Goal: Information Seeking & Learning: Understand process/instructions

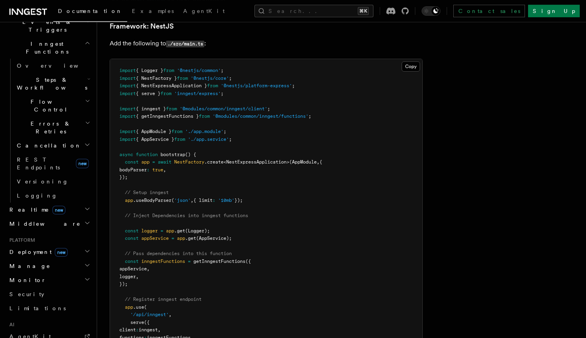
scroll to position [4716, 0]
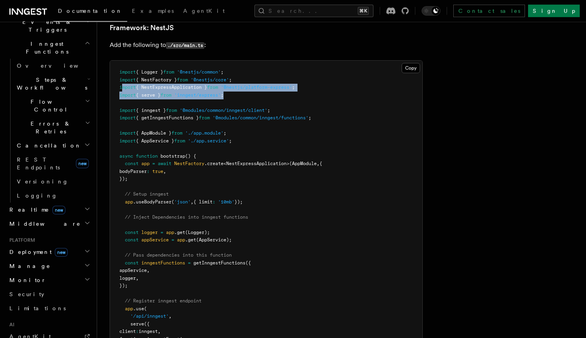
drag, startPoint x: 259, startPoint y: 66, endPoint x: 122, endPoint y: 62, distance: 137.0
click at [122, 62] on pre "import { Logger } from '@nestjs/common' ; import { NestFactory } from '@nestjs/…" at bounding box center [266, 236] width 312 height 351
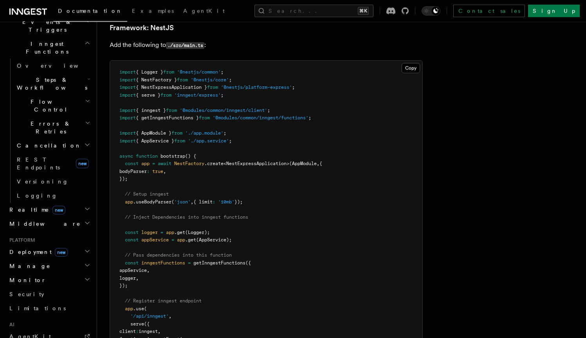
click at [315, 62] on pre "import { Logger } from '@nestjs/common' ; import { NestFactory } from '@nestjs/…" at bounding box center [266, 236] width 312 height 351
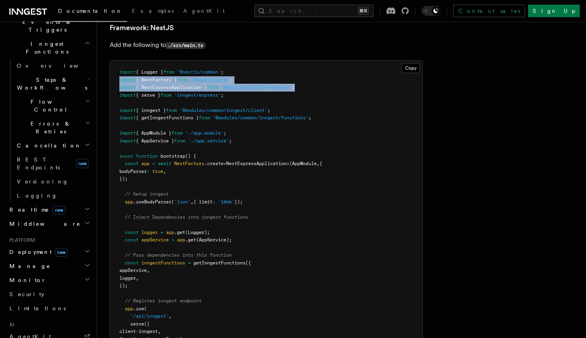
drag, startPoint x: 312, startPoint y: 59, endPoint x: 114, endPoint y: 50, distance: 198.1
click at [114, 61] on pre "import { Logger } from '@nestjs/common' ; import { NestFactory } from '@nestjs/…" at bounding box center [266, 236] width 312 height 351
copy code "import { NestFactory } from '@nestjs/core' ; import { NestExpressApplication } …"
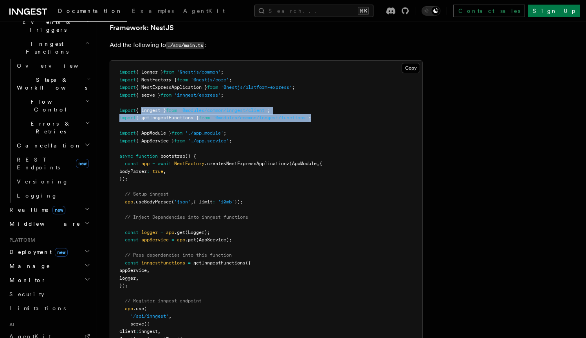
drag, startPoint x: 352, startPoint y: 87, endPoint x: 156, endPoint y: 90, distance: 196.4
click at [143, 83] on pre "import { Logger } from '@nestjs/common' ; import { NestFactory } from '@nestjs/…" at bounding box center [266, 236] width 312 height 351
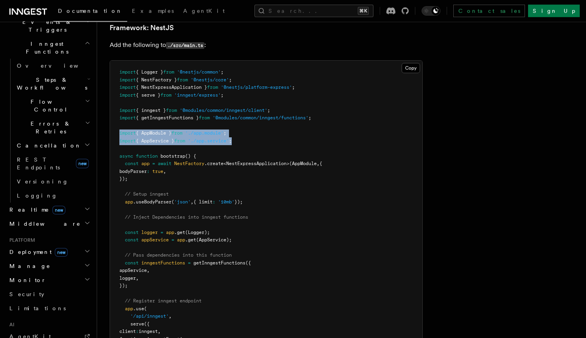
drag, startPoint x: 249, startPoint y: 113, endPoint x: 100, endPoint y: 106, distance: 149.2
click at [110, 106] on pre "import { Logger } from '@nestjs/common' ; import { NestFactory } from '@nestjs/…" at bounding box center [266, 236] width 312 height 351
drag, startPoint x: 135, startPoint y: 152, endPoint x: 126, endPoint y: 139, distance: 16.1
click at [126, 139] on pre "import { Logger } from '@nestjs/common' ; import { NestFactory } from '@nestjs/…" at bounding box center [266, 236] width 312 height 351
copy code "const app = await NestFactory .create < NestExpressApplication >(AppModule , { …"
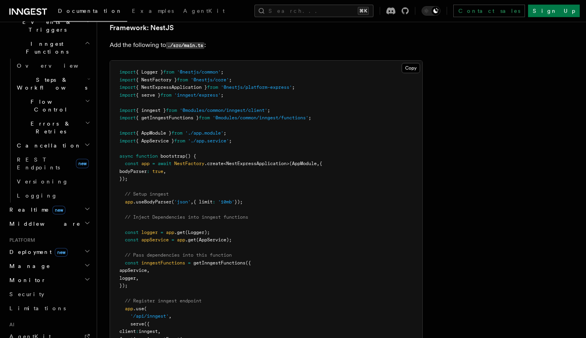
drag, startPoint x: 158, startPoint y: 160, endPoint x: 144, endPoint y: 152, distance: 16.6
click at [158, 160] on pre "import { Logger } from '@nestjs/common' ; import { NestFactory } from '@nestjs/…" at bounding box center [266, 236] width 312 height 351
drag, startPoint x: 125, startPoint y: 137, endPoint x: 254, endPoint y: 171, distance: 133.9
click at [254, 171] on pre "import { Logger } from '@nestjs/common' ; import { NestFactory } from '@nestjs/…" at bounding box center [266, 236] width 312 height 351
copy code "const app = await NestFactory .create < NestExpressApplication >(AppModule , { …"
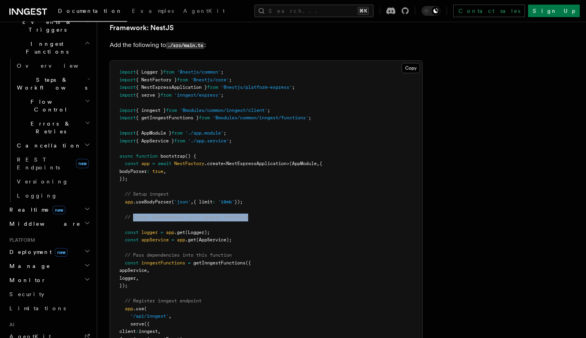
drag, startPoint x: 134, startPoint y: 189, endPoint x: 261, endPoint y: 187, distance: 126.8
click at [252, 186] on pre "import { Logger } from '@nestjs/common' ; import { NestFactory } from '@nestjs/…" at bounding box center [266, 236] width 312 height 351
click at [267, 187] on pre "import { Logger } from '@nestjs/common' ; import { NestFactory } from '@nestjs/…" at bounding box center [266, 236] width 312 height 351
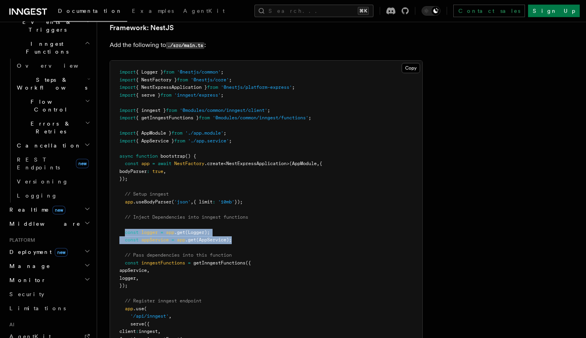
drag, startPoint x: 125, startPoint y: 207, endPoint x: 246, endPoint y: 213, distance: 121.4
click at [246, 213] on pre "import { Logger } from '@nestjs/common' ; import { NestFactory } from '@nestjs/…" at bounding box center [266, 236] width 312 height 351
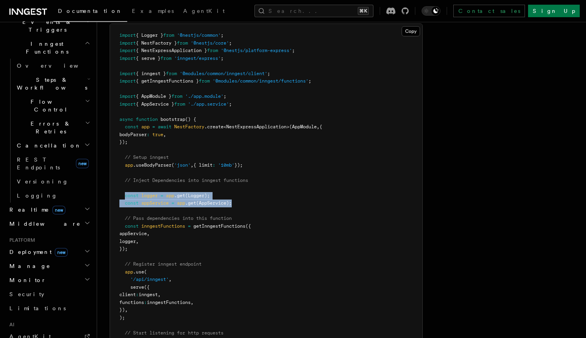
scroll to position [4754, 0]
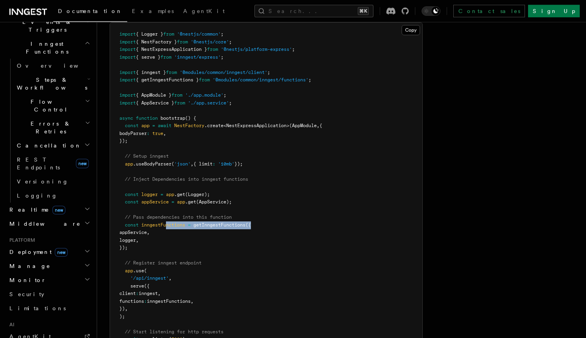
drag, startPoint x: 252, startPoint y: 198, endPoint x: 166, endPoint y: 198, distance: 86.1
click at [166, 198] on pre "import { Logger } from '@nestjs/common' ; import { NestFactory } from '@nestjs/…" at bounding box center [266, 198] width 312 height 351
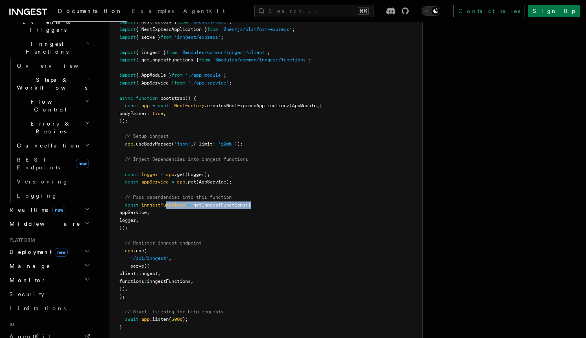
scroll to position [4779, 0]
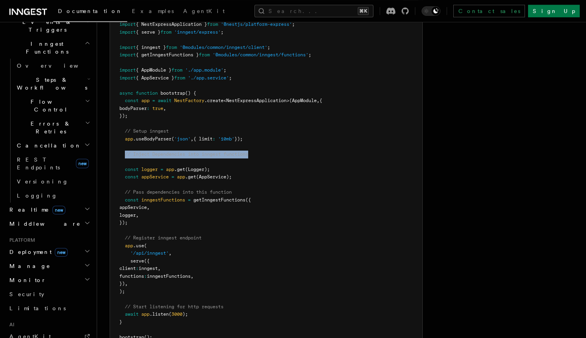
drag, startPoint x: 125, startPoint y: 126, endPoint x: 270, endPoint y: 125, distance: 145.1
click at [270, 125] on pre "import { Logger } from '@nestjs/common' ; import { NestFactory } from '@nestjs/…" at bounding box center [266, 173] width 312 height 351
copy span "// Inject Dependencies into inngest functions"
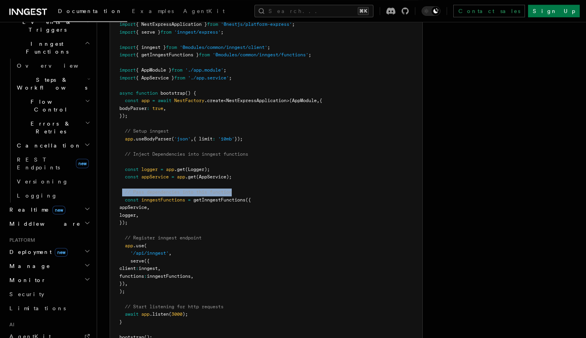
drag, startPoint x: 124, startPoint y: 164, endPoint x: 259, endPoint y: 164, distance: 135.0
click at [259, 164] on pre "import { Logger } from '@nestjs/common' ; import { NestFactory } from '@nestjs/…" at bounding box center [266, 173] width 312 height 351
copy span "// Pass dependencies into this function"
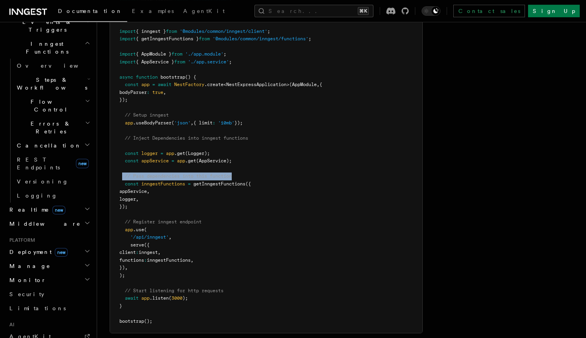
scroll to position [4798, 0]
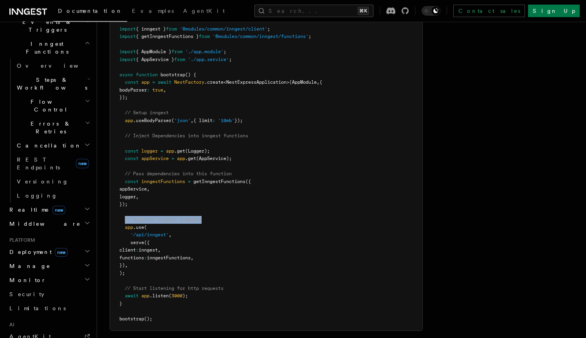
drag, startPoint x: 124, startPoint y: 193, endPoint x: 213, endPoint y: 191, distance: 89.2
click at [213, 191] on pre "import { Logger } from '@nestjs/common' ; import { NestFactory } from '@nestjs/…" at bounding box center [266, 154] width 312 height 351
copy span "// Register inngest endpoint"
drag, startPoint x: 125, startPoint y: 262, endPoint x: 252, endPoint y: 261, distance: 126.8
click at [251, 261] on pre "import { Logger } from '@nestjs/common' ; import { NestFactory } from '@nestjs/…" at bounding box center [266, 154] width 312 height 351
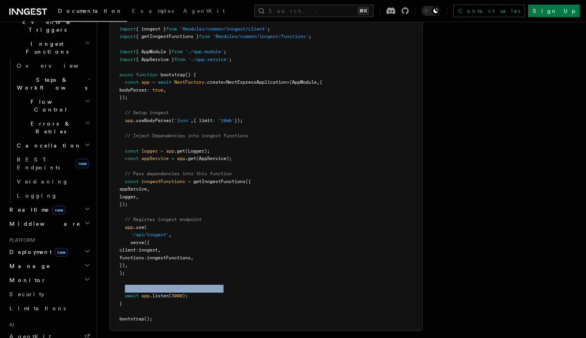
copy span "// Start listening for http requests"
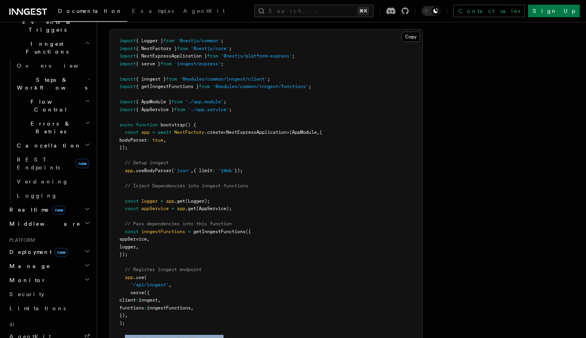
scroll to position [4748, 0]
drag, startPoint x: 271, startPoint y: 158, endPoint x: 126, endPoint y: 158, distance: 145.1
click at [126, 158] on pre "import { Logger } from '@nestjs/common' ; import { NestFactory } from '@nestjs/…" at bounding box center [266, 204] width 312 height 351
copy span "// Inject Dependencies into inngest functions"
click at [227, 228] on span "getInngestFunctions" at bounding box center [219, 230] width 52 height 5
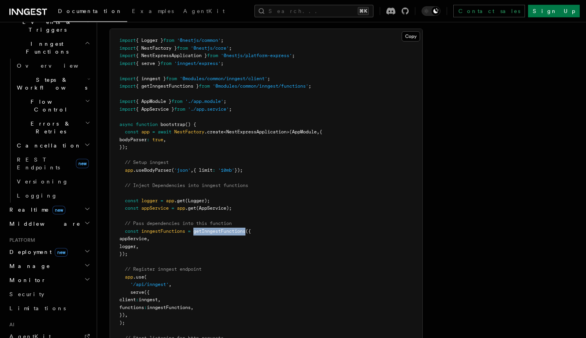
click at [227, 228] on span "getInngestFunctions" at bounding box center [219, 230] width 52 height 5
copy span "getInngestFunctions"
click at [136, 244] on span "logger" at bounding box center [127, 246] width 16 height 5
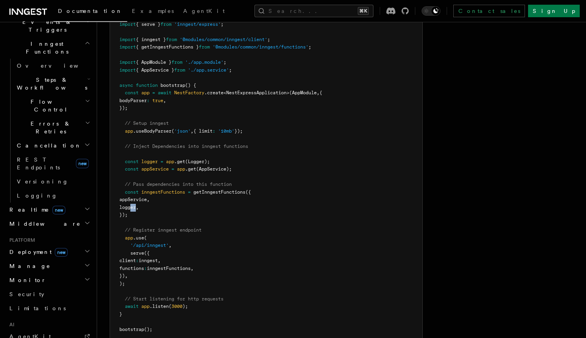
scroll to position [4811, 0]
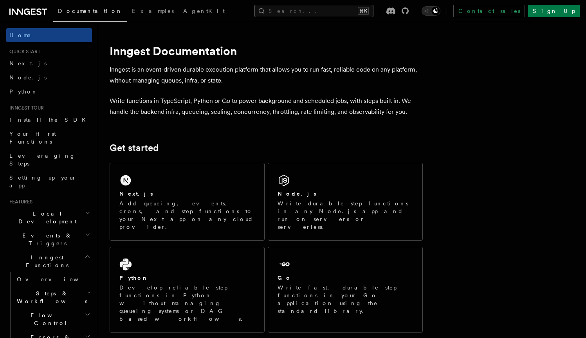
click at [372, 9] on button "Search... ⌘K" at bounding box center [313, 11] width 119 height 13
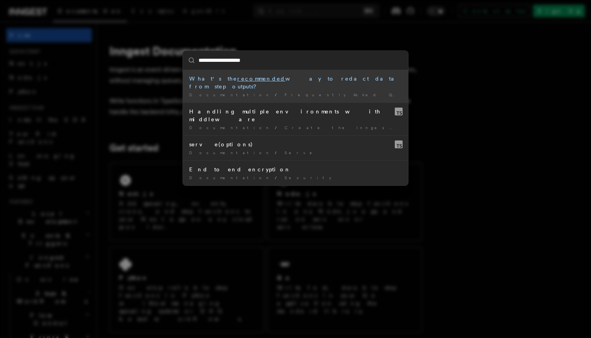
type input "**********"
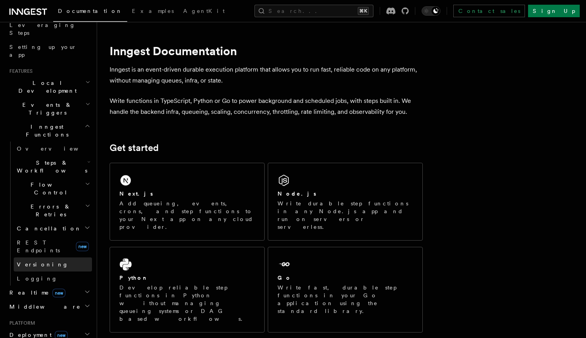
scroll to position [145, 0]
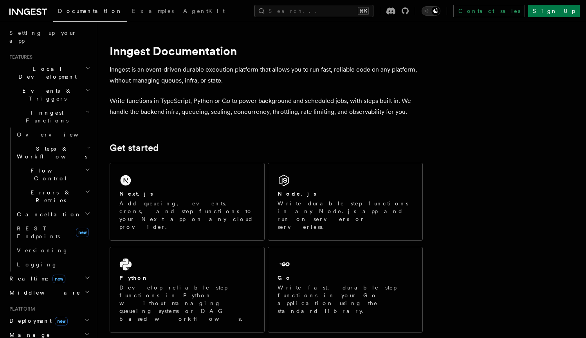
click at [84, 271] on h2 "Realtime new" at bounding box center [49, 278] width 86 height 14
click at [84, 275] on icon "button" at bounding box center [87, 278] width 6 height 6
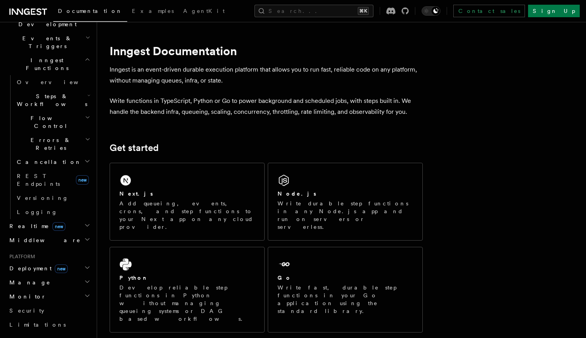
scroll to position [198, 0]
click at [86, 260] on h2 "Deployment new" at bounding box center [49, 267] width 86 height 14
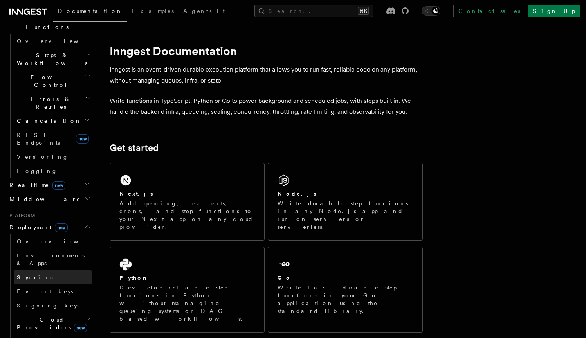
scroll to position [244, 0]
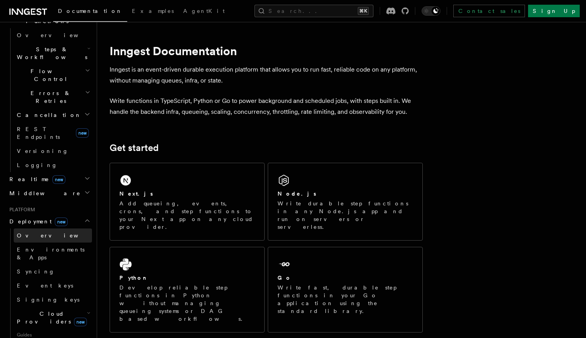
click at [49, 228] on link "Overview" at bounding box center [53, 235] width 78 height 14
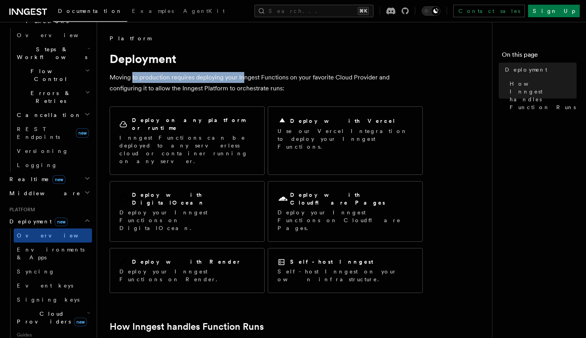
drag, startPoint x: 131, startPoint y: 81, endPoint x: 249, endPoint y: 78, distance: 117.4
click at [244, 78] on p "Moving to production requires deploying your Inngest Functions on your favorite…" at bounding box center [266, 83] width 313 height 22
drag, startPoint x: 253, startPoint y: 78, endPoint x: 258, endPoint y: 77, distance: 4.7
click at [254, 78] on p "Moving to production requires deploying your Inngest Functions on your favorite…" at bounding box center [266, 83] width 313 height 22
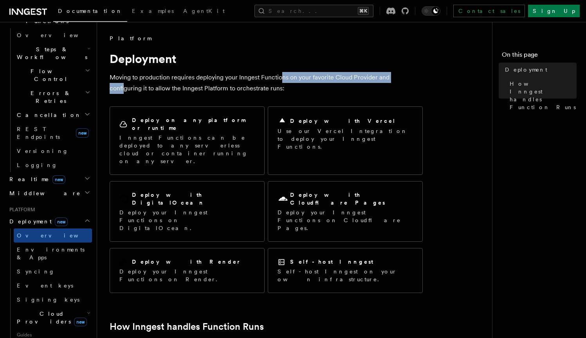
drag, startPoint x: 399, startPoint y: 79, endPoint x: 282, endPoint y: 80, distance: 117.4
click at [282, 80] on p "Moving to production requires deploying your Inngest Functions on your favorite…" at bounding box center [266, 83] width 313 height 22
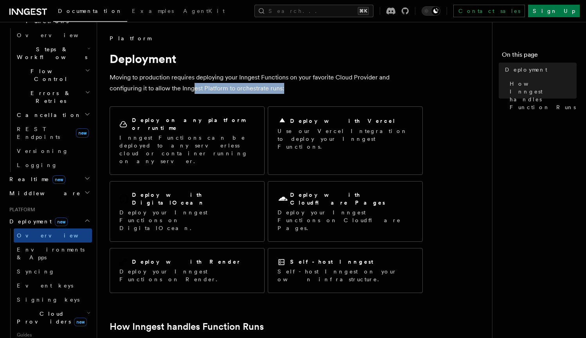
drag, startPoint x: 161, startPoint y: 88, endPoint x: 272, endPoint y: 84, distance: 111.5
click at [272, 85] on p "Moving to production requires deploying your Inngest Functions on your favorite…" at bounding box center [266, 83] width 313 height 22
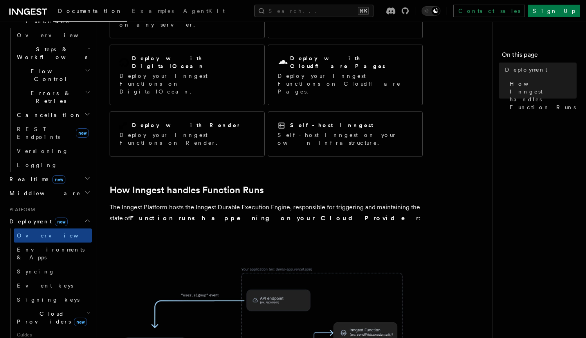
scroll to position [169, 0]
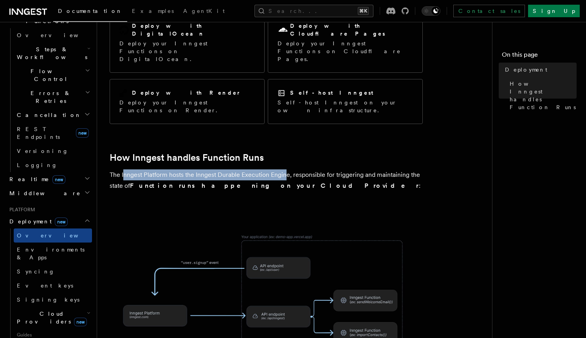
drag, startPoint x: 124, startPoint y: 129, endPoint x: 289, endPoint y: 125, distance: 164.3
click at [288, 169] on p "The Inngest Platform hosts the Inngest Durable Execution Engine, responsible fo…" at bounding box center [266, 180] width 313 height 22
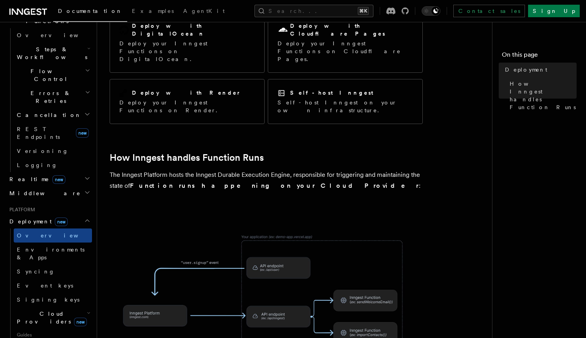
click at [310, 169] on p "The Inngest Platform hosts the Inngest Durable Execution Engine, responsible fo…" at bounding box center [266, 180] width 313 height 22
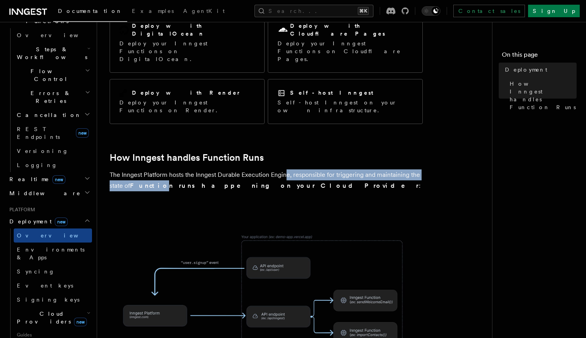
drag, startPoint x: 211, startPoint y: 127, endPoint x: 285, endPoint y: 124, distance: 74.0
click at [285, 169] on p "The Inngest Platform hosts the Inngest Durable Execution Engine, responsible fo…" at bounding box center [266, 180] width 313 height 22
click at [307, 169] on p "The Inngest Platform hosts the Inngest Durable Execution Engine, responsible fo…" at bounding box center [266, 180] width 313 height 22
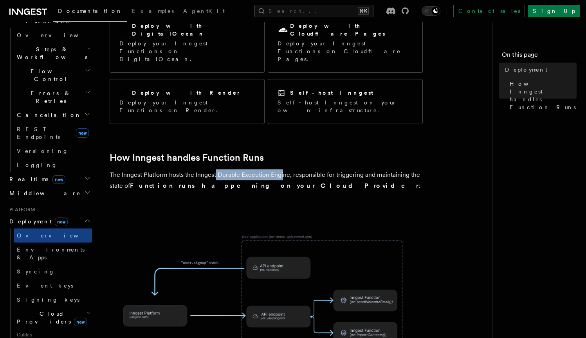
drag, startPoint x: 284, startPoint y: 126, endPoint x: 217, endPoint y: 127, distance: 66.9
click at [217, 169] on p "The Inngest Platform hosts the Inngest Durable Execution Engine, responsible fo…" at bounding box center [266, 180] width 313 height 22
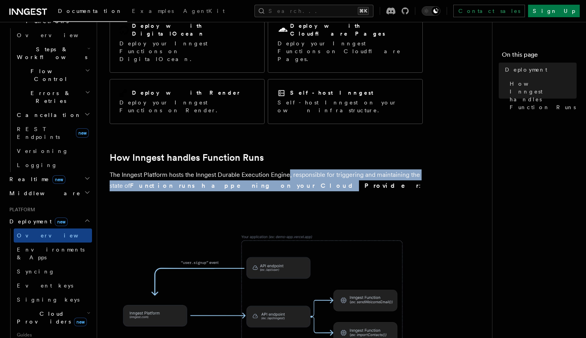
drag, startPoint x: 288, startPoint y: 126, endPoint x: 244, endPoint y: 133, distance: 44.1
click at [244, 169] on p "The Inngest Platform hosts the Inngest Durable Execution Engine, responsible fo…" at bounding box center [266, 180] width 313 height 22
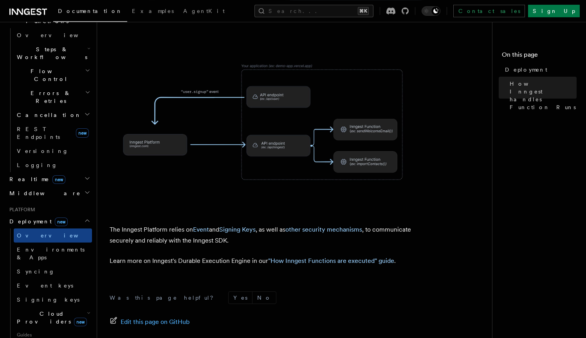
scroll to position [351, 0]
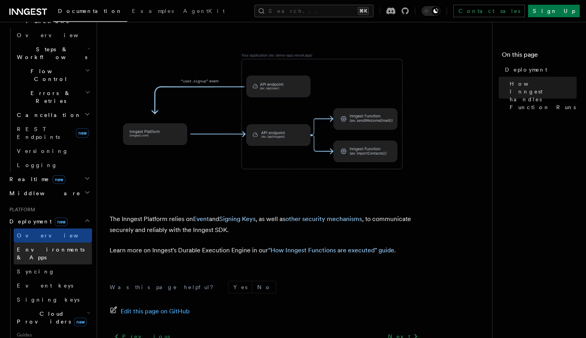
click at [63, 246] on span "Environments & Apps" at bounding box center [51, 253] width 68 height 14
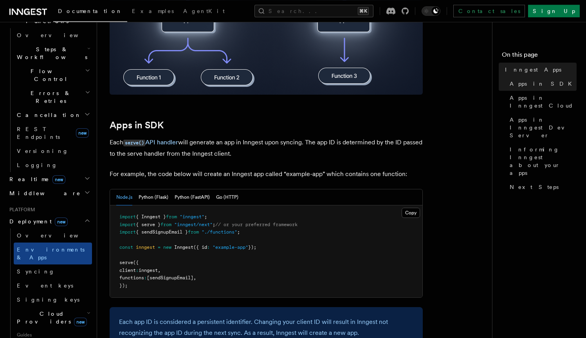
scroll to position [325, 0]
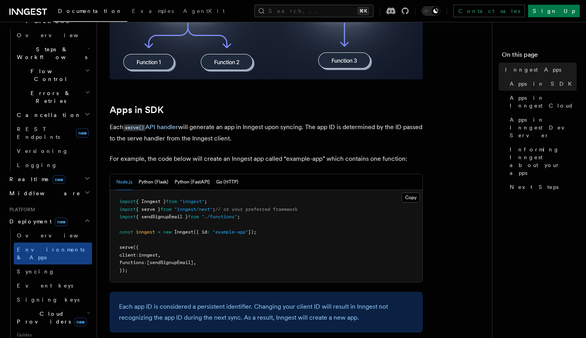
drag, startPoint x: 264, startPoint y: 231, endPoint x: 165, endPoint y: 234, distance: 98.6
click at [165, 234] on pre "import { Inngest } from "inngest" ; import { serve } from "inngest/next" ; // o…" at bounding box center [266, 236] width 312 height 92
click at [165, 234] on span "new" at bounding box center [167, 231] width 8 height 5
click at [156, 185] on button "Python (Flask)" at bounding box center [153, 182] width 30 height 16
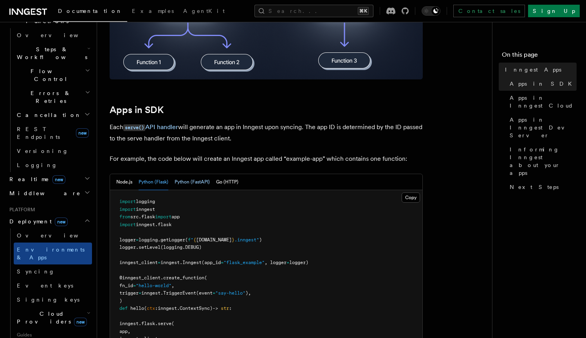
click at [191, 184] on button "Python (FastAPI)" at bounding box center [191, 182] width 35 height 16
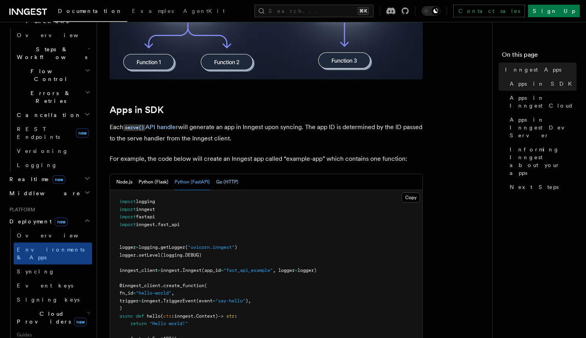
click at [223, 183] on button "Go (HTTP)" at bounding box center [227, 182] width 22 height 16
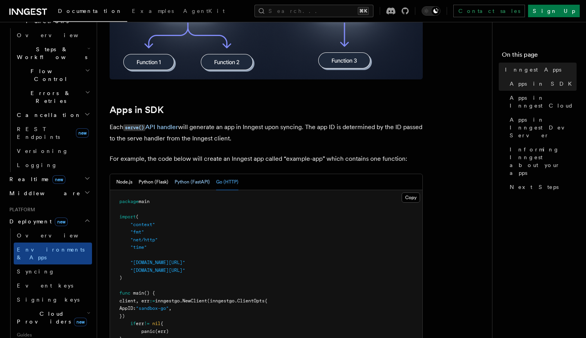
click at [188, 188] on button "Python (FastAPI)" at bounding box center [191, 182] width 35 height 16
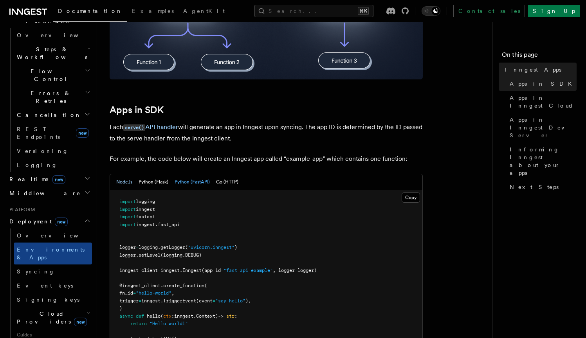
click at [130, 186] on button "Node.js" at bounding box center [124, 182] width 16 height 16
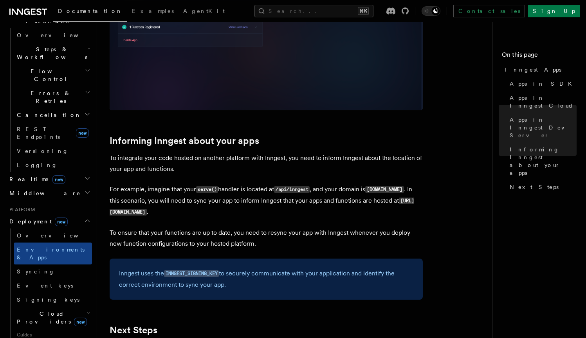
scroll to position [1077, 0]
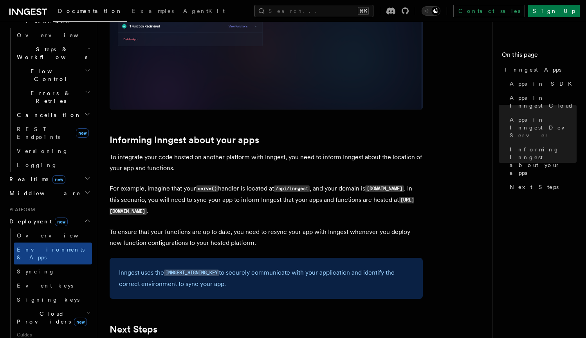
click at [49, 310] on span "Cloud Providers new" at bounding box center [50, 318] width 73 height 16
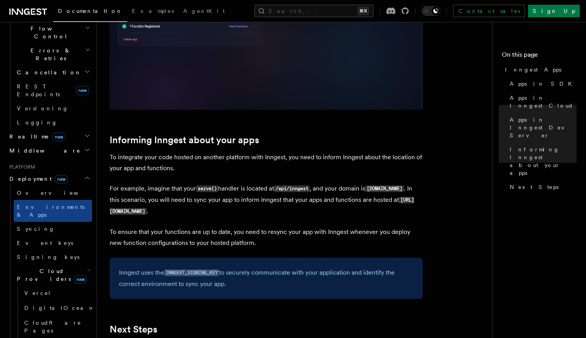
scroll to position [290, 0]
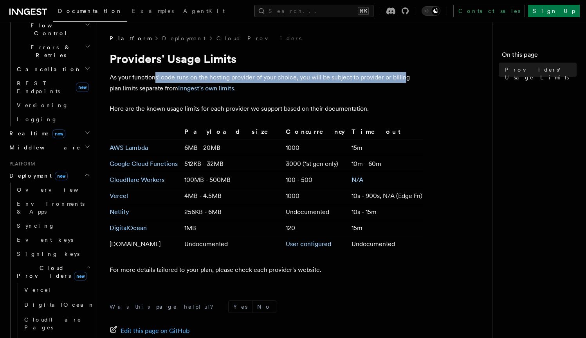
drag, startPoint x: 156, startPoint y: 78, endPoint x: 403, endPoint y: 79, distance: 246.8
click at [403, 79] on p "As your functions' code runs on the hosting provider of your choice, you will b…" at bounding box center [266, 83] width 313 height 22
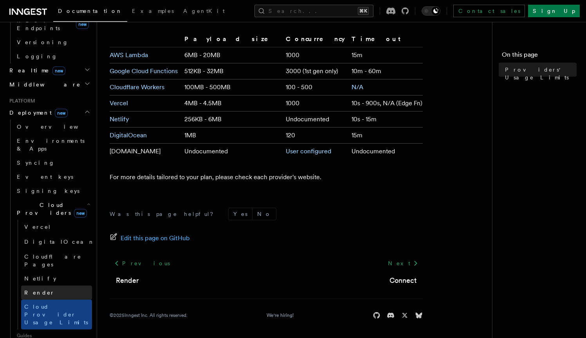
scroll to position [374, 0]
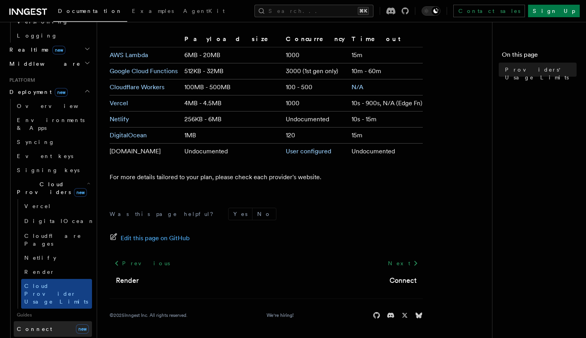
click at [50, 321] on link "Connect new" at bounding box center [53, 329] width 78 height 16
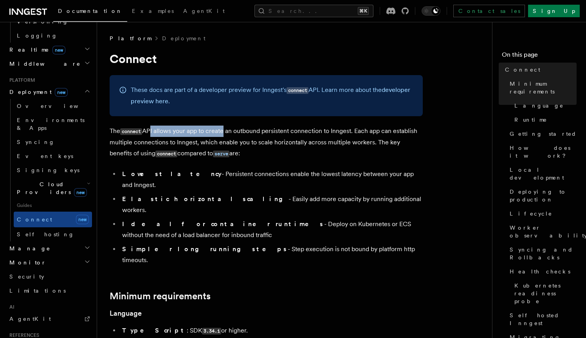
drag, startPoint x: 151, startPoint y: 132, endPoint x: 223, endPoint y: 132, distance: 71.6
click at [223, 132] on p "The connect API allows your app to create an outbound persistent connection to …" at bounding box center [266, 143] width 313 height 34
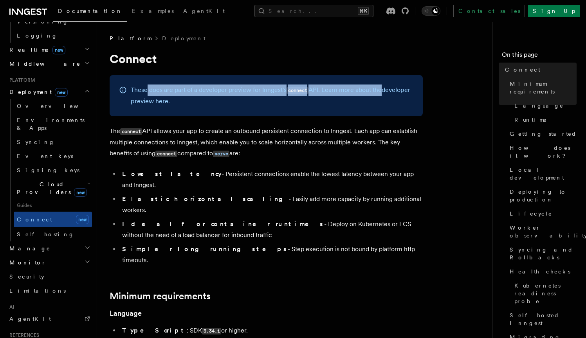
drag, startPoint x: 146, startPoint y: 92, endPoint x: 381, endPoint y: 95, distance: 235.1
click at [381, 95] on p "These docs are part of a developer preview for Inngest's connect API. Learn mor…" at bounding box center [272, 95] width 282 height 22
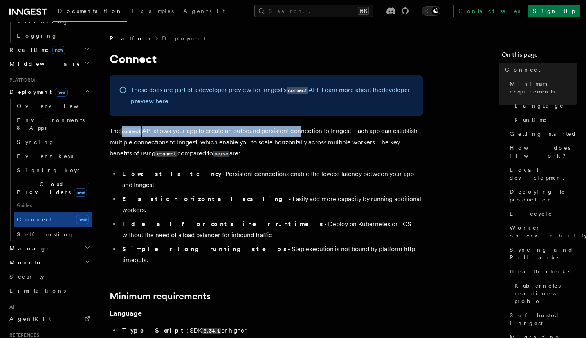
drag, startPoint x: 185, startPoint y: 132, endPoint x: 302, endPoint y: 127, distance: 117.1
click at [302, 127] on p "The connect API allows your app to create an outbound persistent connection to …" at bounding box center [266, 143] width 313 height 34
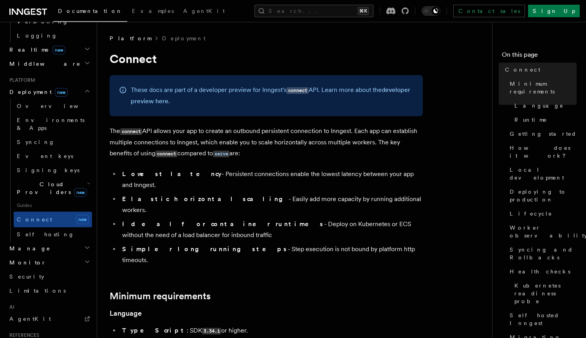
click at [319, 129] on p "The connect API allows your app to create an outbound persistent connection to …" at bounding box center [266, 143] width 313 height 34
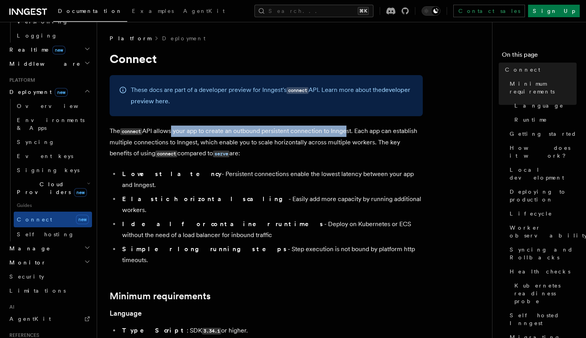
drag, startPoint x: 171, startPoint y: 132, endPoint x: 345, endPoint y: 129, distance: 174.5
click at [345, 129] on p "The connect API allows your app to create an outbound persistent connection to …" at bounding box center [266, 143] width 313 height 34
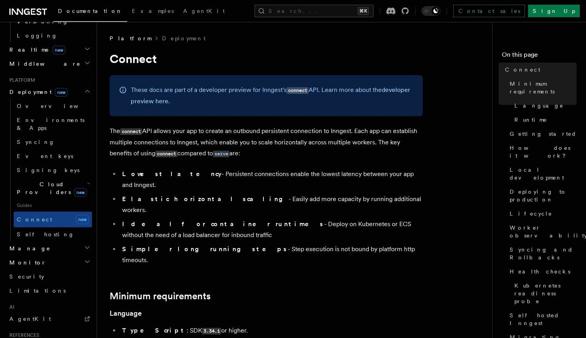
click at [252, 135] on p "The connect API allows your app to create an outbound persistent connection to …" at bounding box center [266, 143] width 313 height 34
drag, startPoint x: 349, startPoint y: 130, endPoint x: 240, endPoint y: 135, distance: 109.7
click at [240, 135] on p "The connect API allows your app to create an outbound persistent connection to …" at bounding box center [266, 143] width 313 height 34
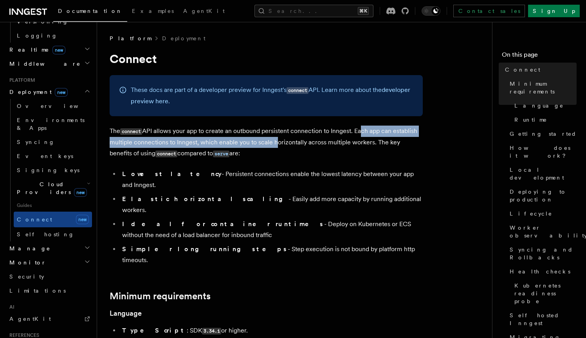
drag, startPoint x: 361, startPoint y: 133, endPoint x: 274, endPoint y: 142, distance: 87.7
click at [274, 142] on p "The connect API allows your app to create an outbound persistent connection to …" at bounding box center [266, 143] width 313 height 34
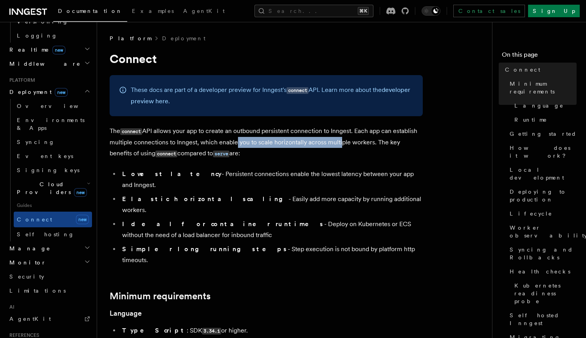
drag, startPoint x: 339, startPoint y: 143, endPoint x: 233, endPoint y: 146, distance: 106.0
click at [233, 146] on p "The connect API allows your app to create an outbound persistent connection to …" at bounding box center [266, 143] width 313 height 34
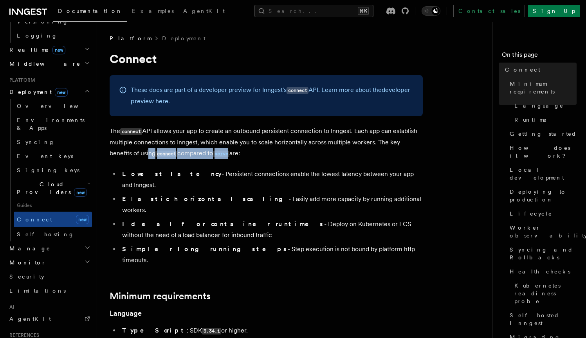
drag, startPoint x: 123, startPoint y: 156, endPoint x: 217, endPoint y: 154, distance: 94.3
click at [213, 154] on p "The connect API allows your app to create an outbound persistent connection to …" at bounding box center [266, 143] width 313 height 34
click at [227, 154] on p "The connect API allows your app to create an outbound persistent connection to …" at bounding box center [266, 143] width 313 height 34
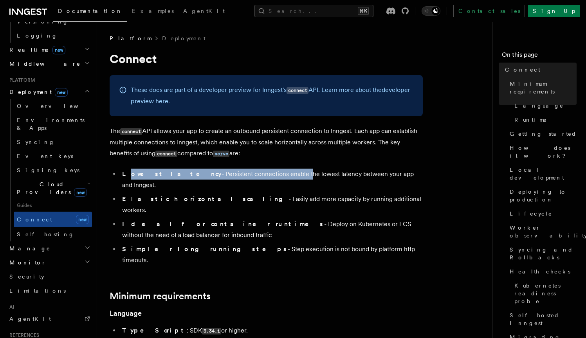
drag, startPoint x: 125, startPoint y: 176, endPoint x: 255, endPoint y: 173, distance: 130.7
click at [255, 173] on li "Lowest latency - Persistent connections enable the lowest latency between your …" at bounding box center [271, 180] width 303 height 22
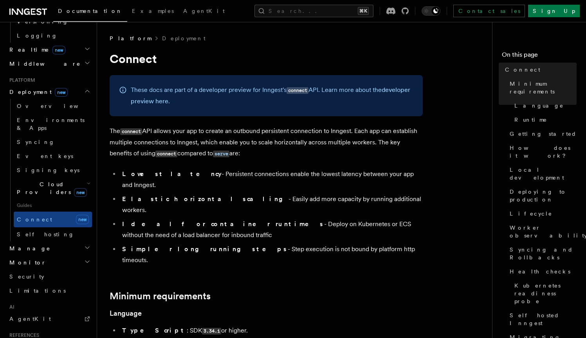
click at [270, 194] on li "Elastic horizontal scaling - Easily add more capacity by running additional wor…" at bounding box center [271, 205] width 303 height 22
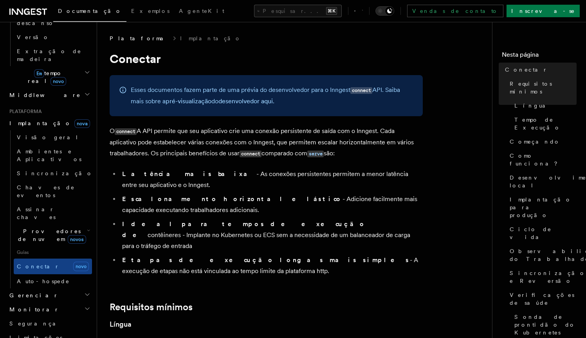
scroll to position [388, 0]
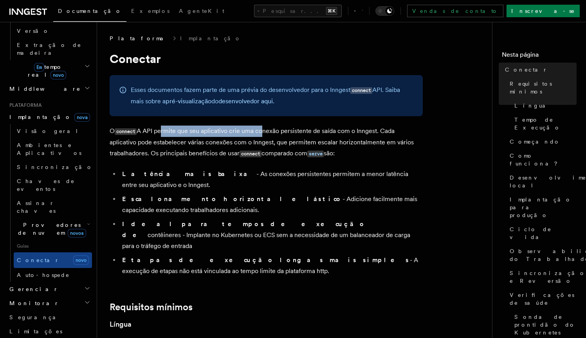
drag, startPoint x: 170, startPoint y: 135, endPoint x: 267, endPoint y: 135, distance: 97.4
click at [264, 131] on p "O connect A API permite que seu aplicativo crie uma conexão persistente de saíd…" at bounding box center [266, 143] width 313 height 34
click at [316, 156] on code "serve" at bounding box center [315, 154] width 16 height 7
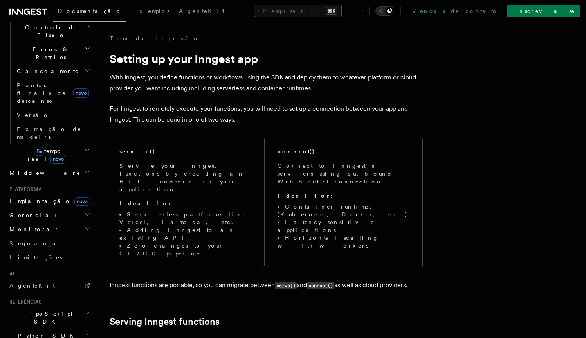
scroll to position [318, 0]
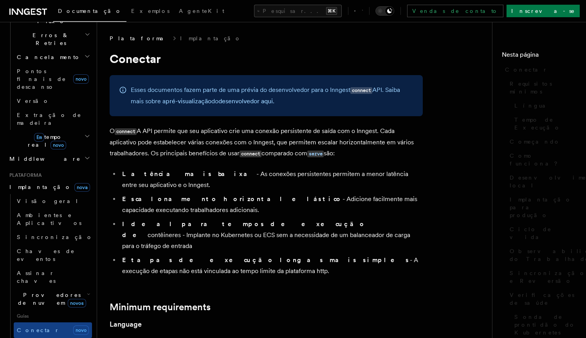
scroll to position [332, 0]
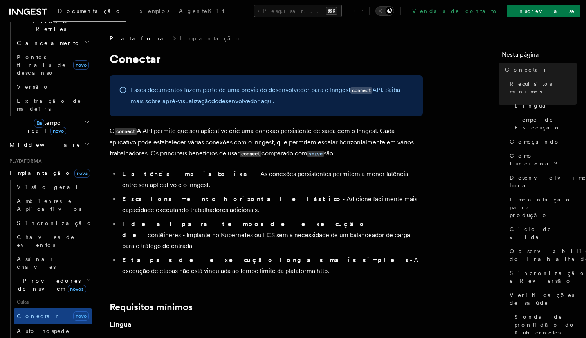
click at [262, 132] on p "O connect A API permite que seu aplicativo crie uma conexão persistente de saíd…" at bounding box center [266, 143] width 313 height 34
drag, startPoint x: 269, startPoint y: 144, endPoint x: 420, endPoint y: 144, distance: 151.0
click at [420, 144] on p "O connect A API permite que seu aplicativo crie uma conexão persistente de saíd…" at bounding box center [266, 143] width 313 height 34
drag, startPoint x: 115, startPoint y: 155, endPoint x: 141, endPoint y: 155, distance: 26.6
click at [141, 155] on p "O connect A API permite que seu aplicativo crie uma conexão persistente de saíd…" at bounding box center [266, 143] width 313 height 34
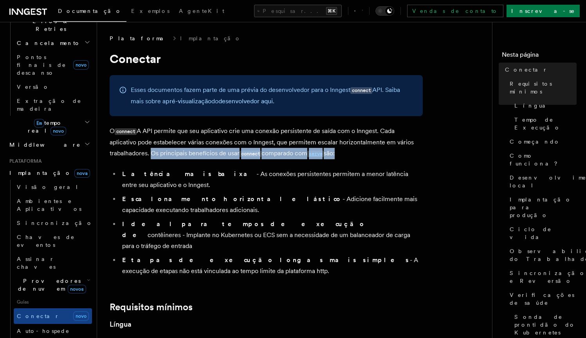
drag, startPoint x: 156, startPoint y: 154, endPoint x: 351, endPoint y: 154, distance: 194.8
click at [350, 154] on p "O connect A API permite que seu aplicativo crie uma conexão persistente de saíd…" at bounding box center [266, 143] width 313 height 34
drag, startPoint x: 122, startPoint y: 175, endPoint x: 426, endPoint y: 175, distance: 304.0
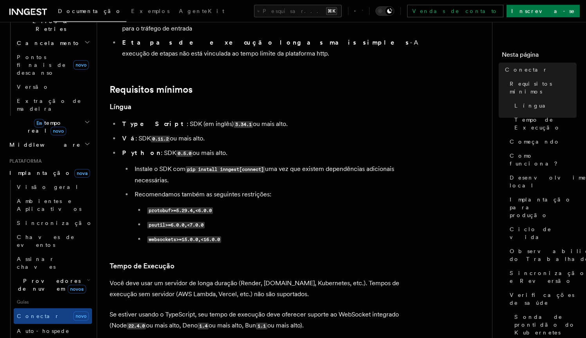
scroll to position [219, 0]
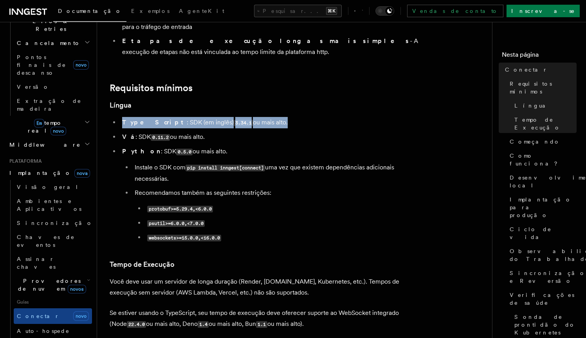
drag, startPoint x: 122, startPoint y: 103, endPoint x: 323, endPoint y: 106, distance: 200.7
click at [316, 117] on li "TypeScript : SDK (em inglês) 3.34.1 ou mais alto." at bounding box center [271, 122] width 303 height 11
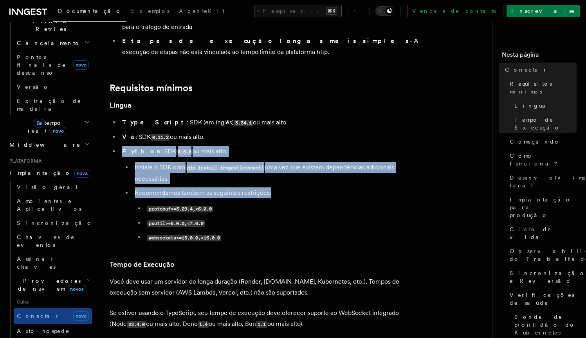
drag, startPoint x: 129, startPoint y: 125, endPoint x: 285, endPoint y: 173, distance: 163.8
click at [284, 172] on ul "TypeScript : SDK (em inglês) 3.34.1 ou mais alto. Vá : SDK 0.11.2 ou mais alto.…" at bounding box center [266, 180] width 313 height 126
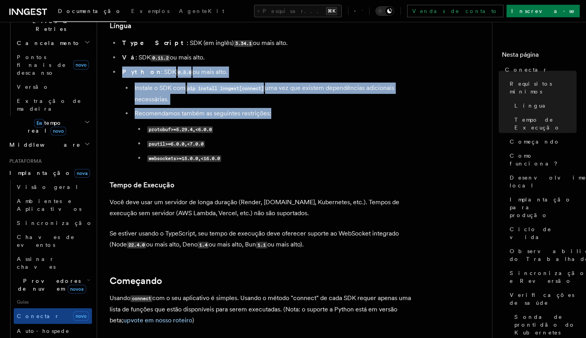
scroll to position [300, 0]
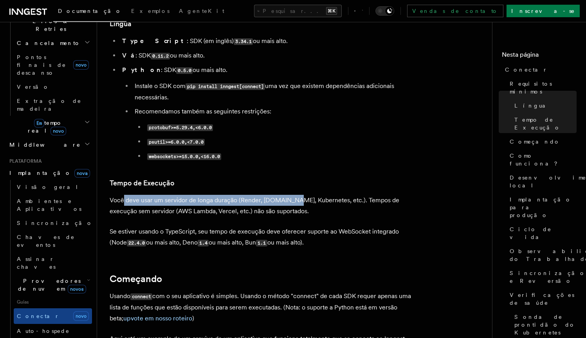
drag, startPoint x: 124, startPoint y: 183, endPoint x: 289, endPoint y: 181, distance: 165.1
click at [288, 195] on p "Você deve usar um servidor de longa duração (Render, Fly.io, Kubernetes, etc.).…" at bounding box center [266, 206] width 313 height 22
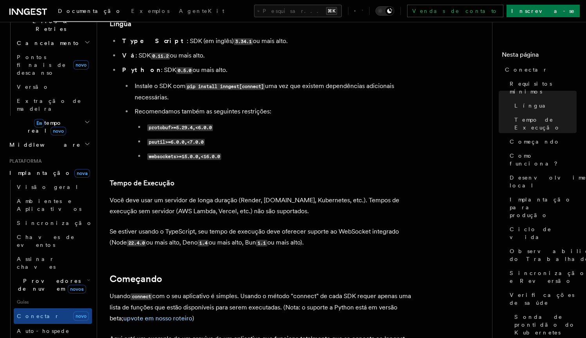
click at [298, 195] on p "Você deve usar um servidor de longa duração (Render, Fly.io, Kubernetes, etc.).…" at bounding box center [266, 206] width 313 height 22
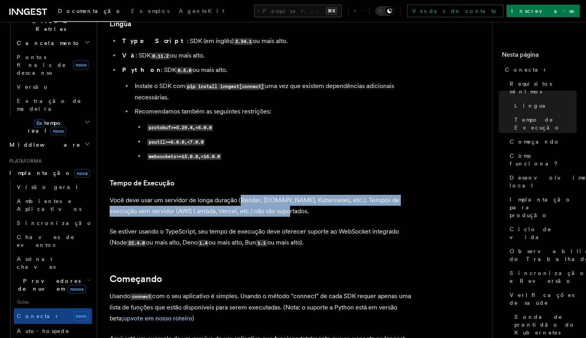
drag, startPoint x: 240, startPoint y: 183, endPoint x: 275, endPoint y: 192, distance: 36.0
click at [274, 195] on p "Você deve usar um servidor de longa duração (Render, Fly.io, Kubernetes, etc.).…" at bounding box center [266, 206] width 313 height 22
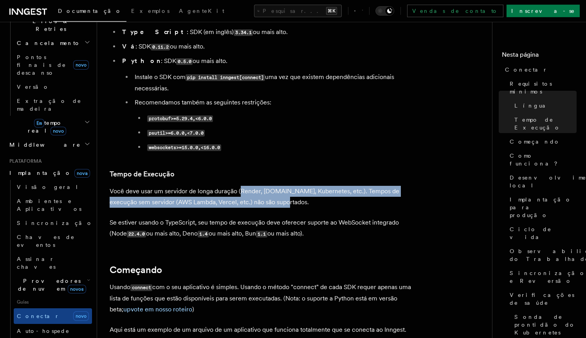
scroll to position [313, 0]
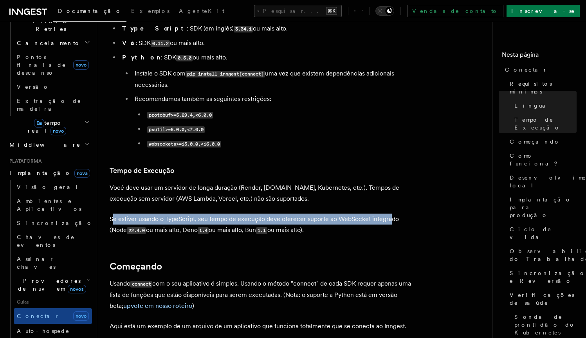
drag, startPoint x: 111, startPoint y: 200, endPoint x: 393, endPoint y: 198, distance: 281.7
click at [390, 214] on p "Se estiver usando o TypeScript, seu tempo de execução deve oferecer suporte ao …" at bounding box center [266, 225] width 313 height 22
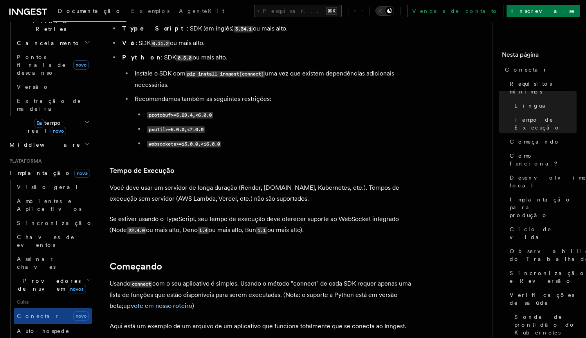
click at [401, 214] on p "Se estiver usando o TypeScript, seu tempo de execução deve oferecer suporte ao …" at bounding box center [266, 225] width 313 height 22
drag, startPoint x: 395, startPoint y: 204, endPoint x: 232, endPoint y: 204, distance: 163.1
click at [228, 214] on p "Se estiver usando o TypeScript, seu tempo de execução deve oferecer suporte ao …" at bounding box center [266, 225] width 313 height 22
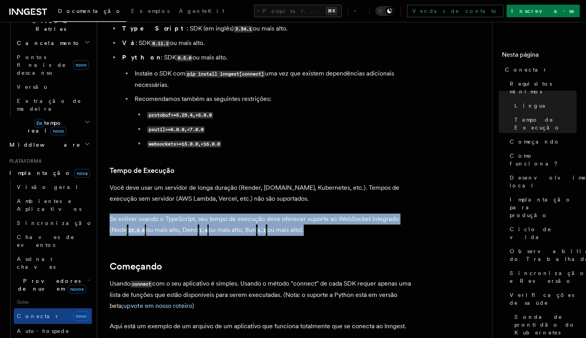
drag, startPoint x: 336, startPoint y: 210, endPoint x: 106, endPoint y: 205, distance: 229.3
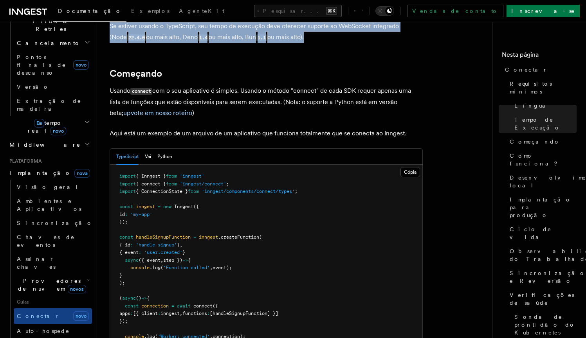
scroll to position [507, 0]
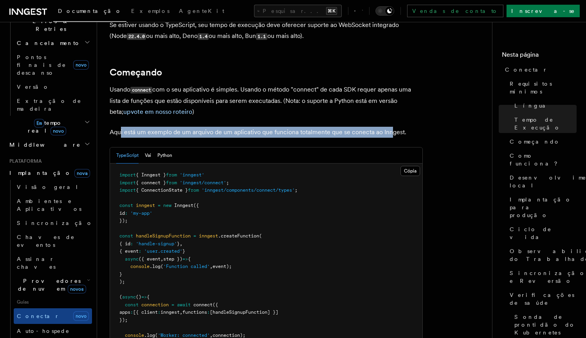
drag, startPoint x: 121, startPoint y: 115, endPoint x: 394, endPoint y: 115, distance: 272.3
click at [393, 127] on p "Aqui está um exemplo de um arquivo de um aplicativo que funciona totalmente que…" at bounding box center [266, 132] width 313 height 11
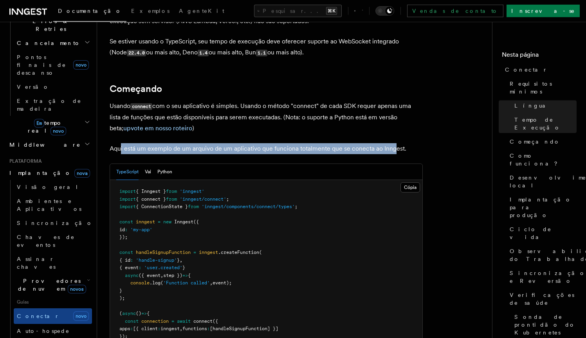
scroll to position [501, 0]
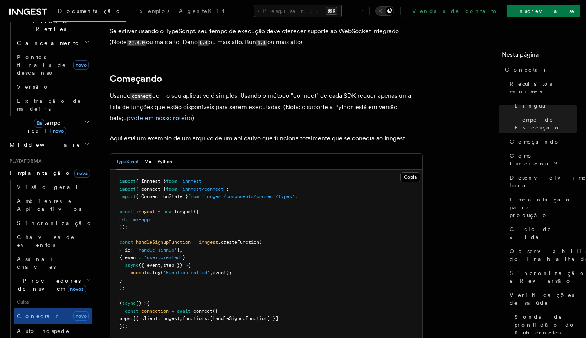
click at [220, 103] on p "Usando connect com o seu aplicativo é simples. Usando o método "connect" de cad…" at bounding box center [266, 106] width 313 height 33
drag, startPoint x: 298, startPoint y: 90, endPoint x: 420, endPoint y: 90, distance: 121.7
click at [420, 90] on p "Usando connect com o seu aplicativo é simples. Usando o método "connect" de cad…" at bounding box center [266, 106] width 313 height 33
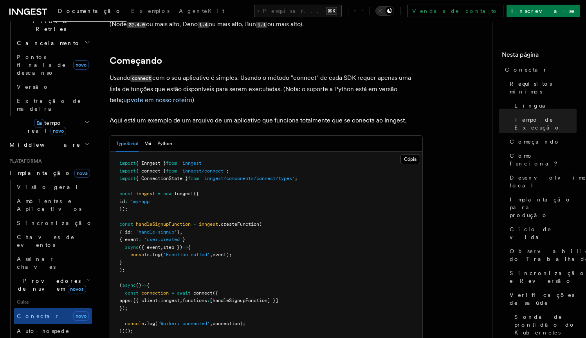
scroll to position [520, 0]
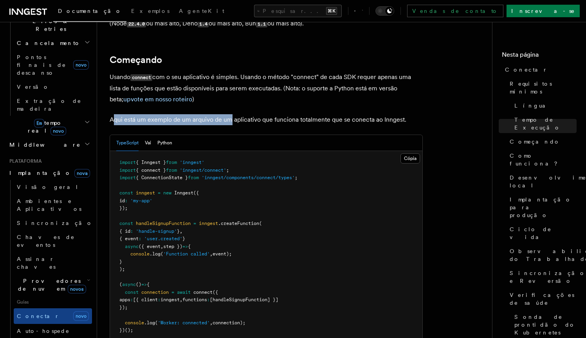
drag, startPoint x: 114, startPoint y: 104, endPoint x: 231, endPoint y: 100, distance: 117.0
click at [231, 114] on p "Aqui está um exemplo de um arquivo de um aplicativo que funciona totalmente que…" at bounding box center [266, 119] width 313 height 11
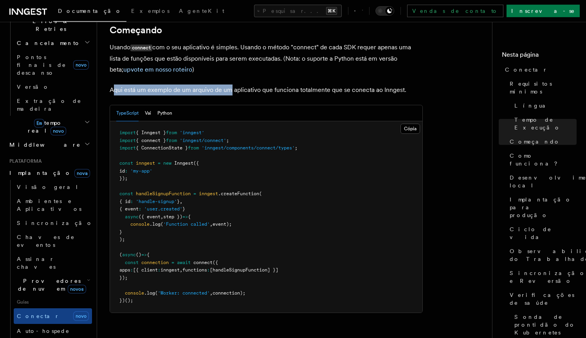
scroll to position [551, 0]
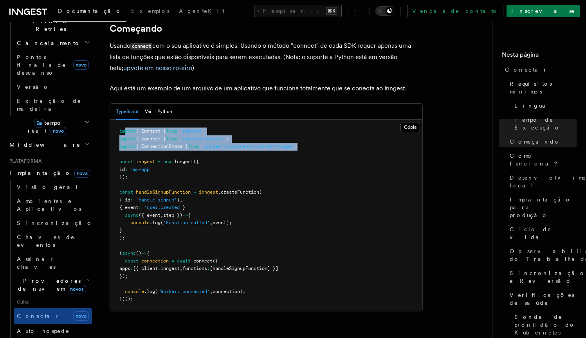
drag, startPoint x: 283, startPoint y: 126, endPoint x: 124, endPoint y: 113, distance: 159.3
click at [124, 120] on pre "import { Inngest } from 'inngest' import { connect } from 'inngest/connect' ; i…" at bounding box center [266, 215] width 312 height 191
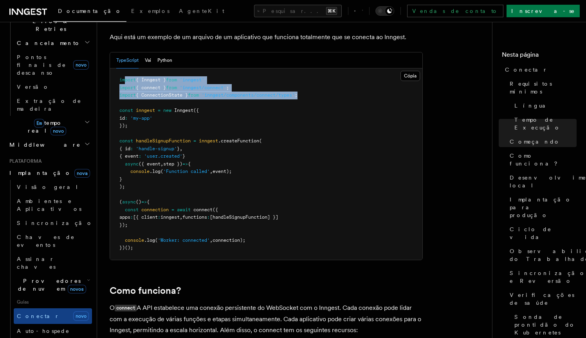
scroll to position [595, 0]
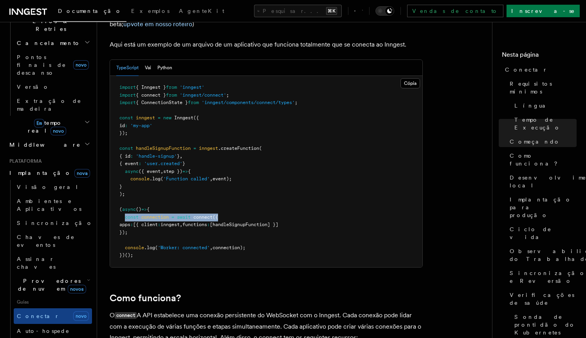
drag, startPoint x: 125, startPoint y: 201, endPoint x: 259, endPoint y: 198, distance: 134.2
click at [257, 197] on pre "import { Inngest } from 'inngest' import { connect } from 'inngest/connect' ; i…" at bounding box center [266, 171] width 312 height 191
drag, startPoint x: 271, startPoint y: 210, endPoint x: 153, endPoint y: 207, distance: 118.6
click at [153, 207] on pre "import { Inngest } from 'inngest' import { connect } from 'inngest/connect' ; i…" at bounding box center [266, 171] width 312 height 191
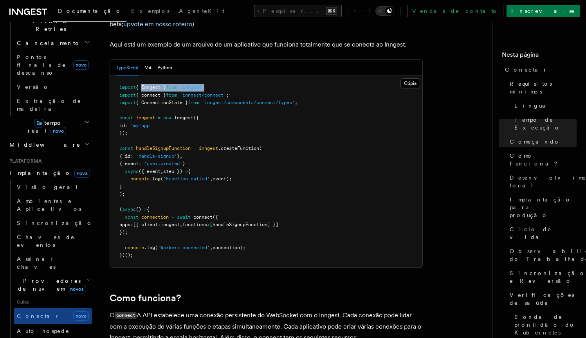
drag, startPoint x: 197, startPoint y: 70, endPoint x: 141, endPoint y: 72, distance: 56.0
click at [141, 76] on pre "import { Inngest } from 'inngest' import { connect } from 'inngest/connect' ; i…" at bounding box center [266, 171] width 312 height 191
drag, startPoint x: 282, startPoint y: 75, endPoint x: 106, endPoint y: 70, distance: 175.3
click at [110, 76] on pre "import { Inngest } from 'inngest' import { connect } from 'inngest/connect' ; i…" at bounding box center [266, 171] width 312 height 191
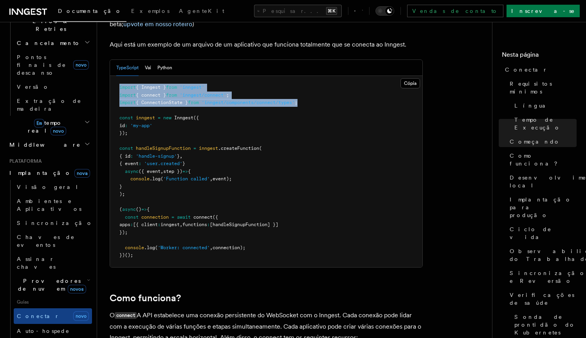
drag, startPoint x: 319, startPoint y: 86, endPoint x: 109, endPoint y: 73, distance: 210.9
click at [110, 76] on pre "import { Inngest } from 'inngest' import { connect } from 'inngest/connect' ; i…" at bounding box center [266, 171] width 312 height 191
copy code "import { Inngest } from 'inngest' import { connect } from 'inngest/connect' ; i…"
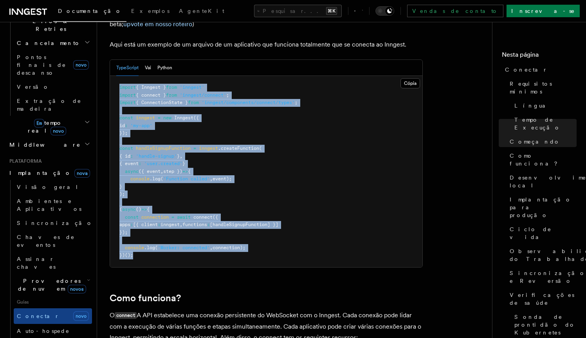
drag, startPoint x: 152, startPoint y: 236, endPoint x: 118, endPoint y: 70, distance: 170.1
click at [118, 76] on pre "import { Inngest } from 'inngest' import { connect } from 'inngest/connect' ; i…" at bounding box center [266, 171] width 312 height 191
copy code "import { Inngest } from 'inngest' import { connect } from 'inngest/connect' ; i…"
